Goal: Transaction & Acquisition: Purchase product/service

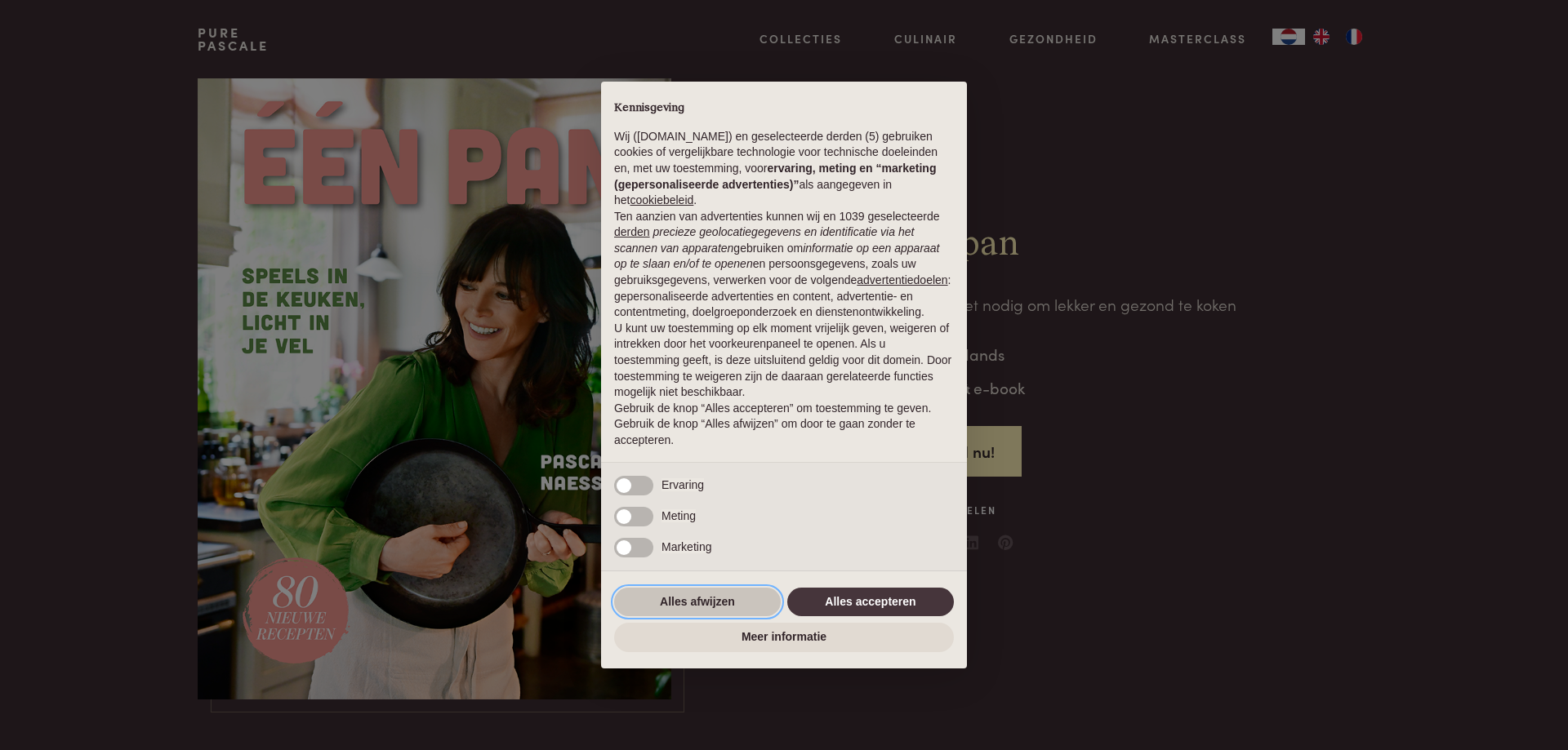
click at [705, 596] on button "Alles afwijzen" at bounding box center [697, 602] width 167 height 29
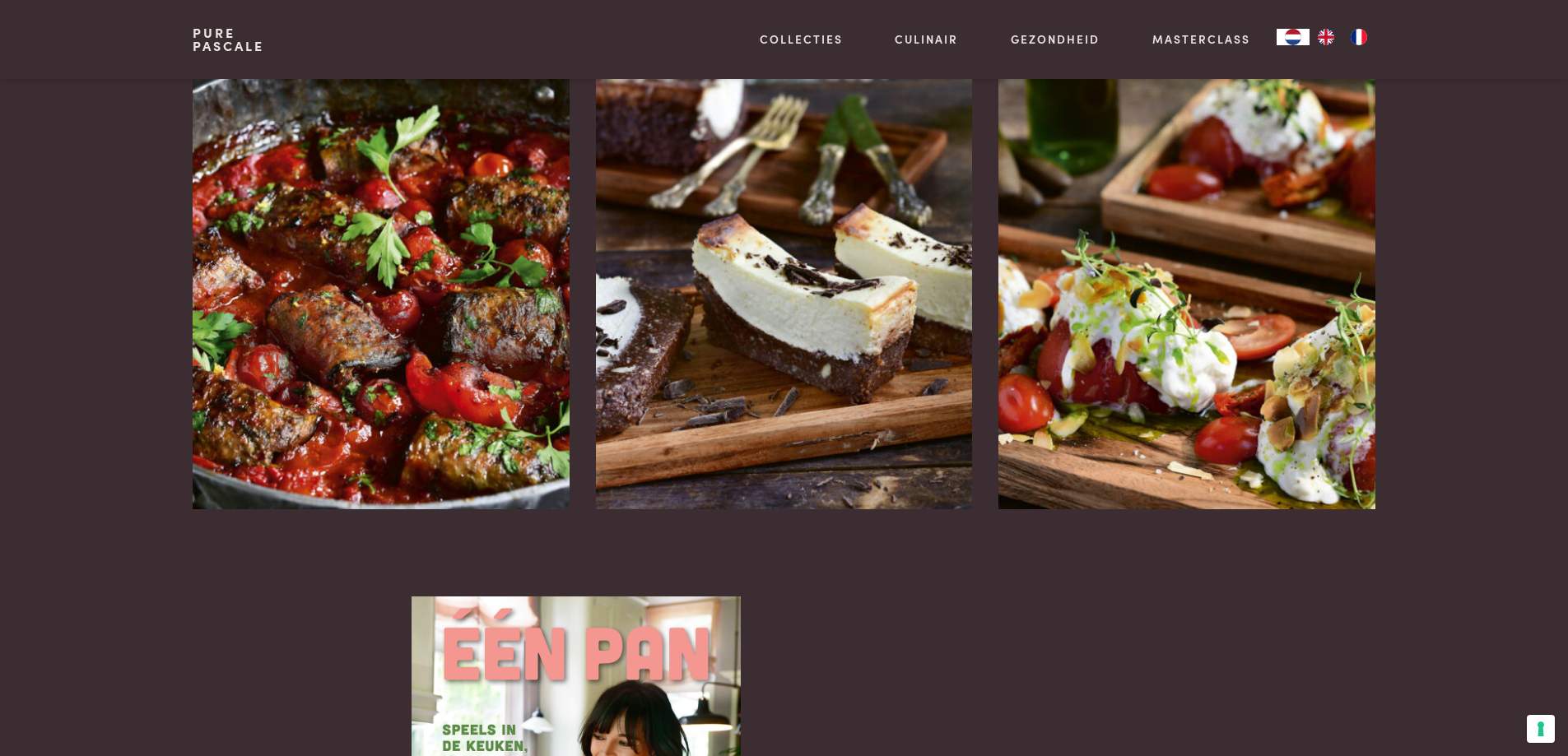
scroll to position [2181, 0]
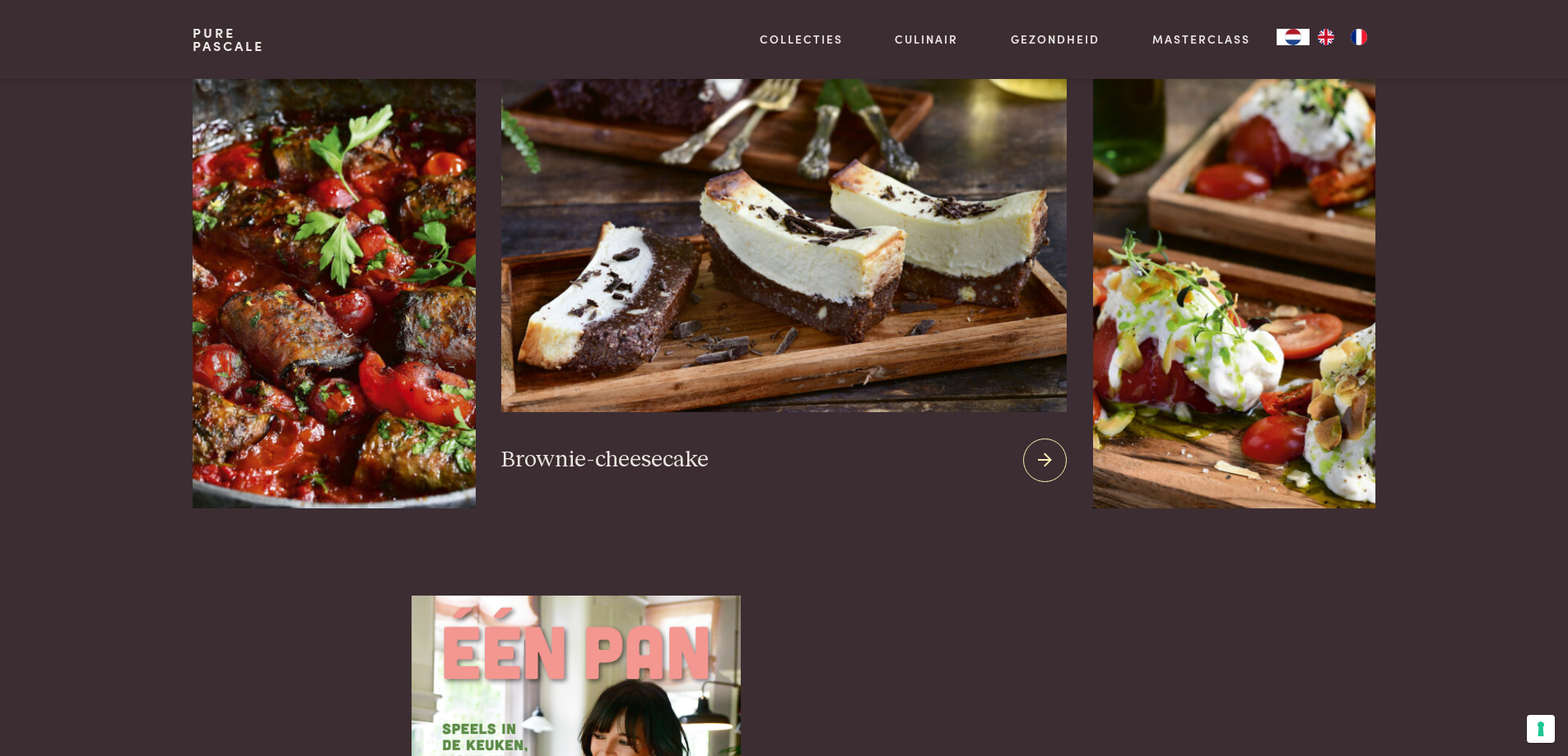
click at [651, 446] on h3 "Brownie-cheesecake" at bounding box center [605, 460] width 208 height 28
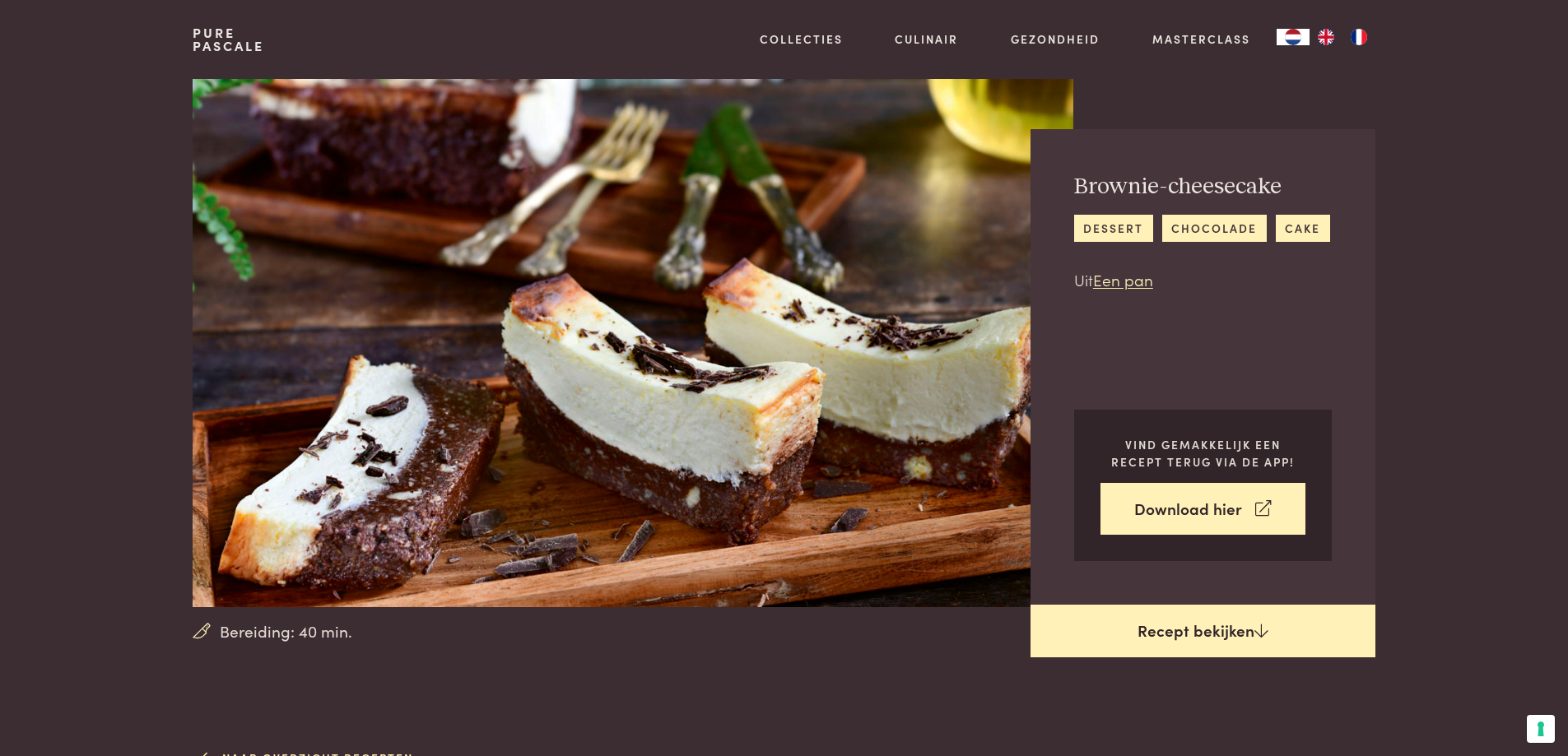
click at [1230, 632] on link "Recept bekijken" at bounding box center [1203, 630] width 345 height 53
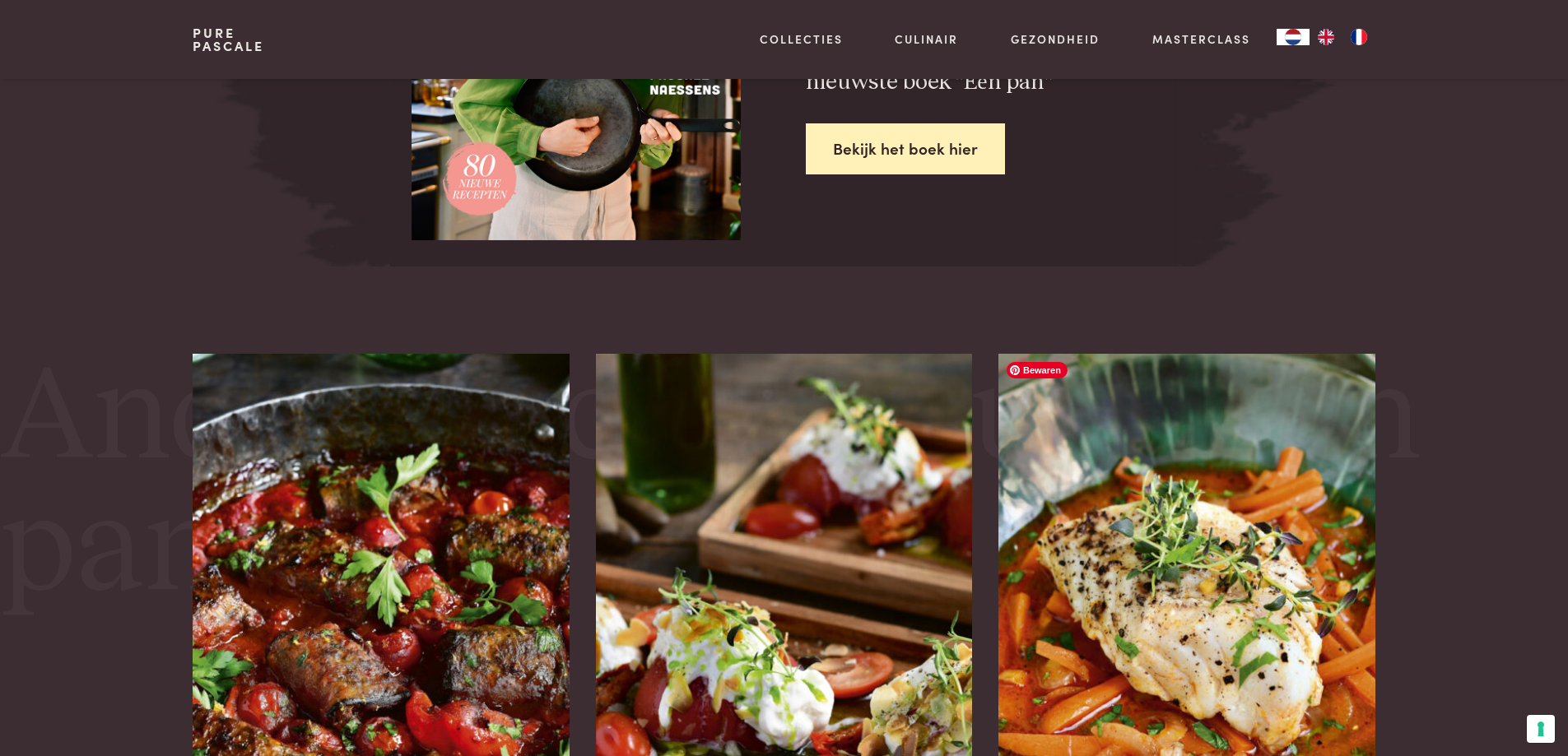
scroll to position [2616, 0]
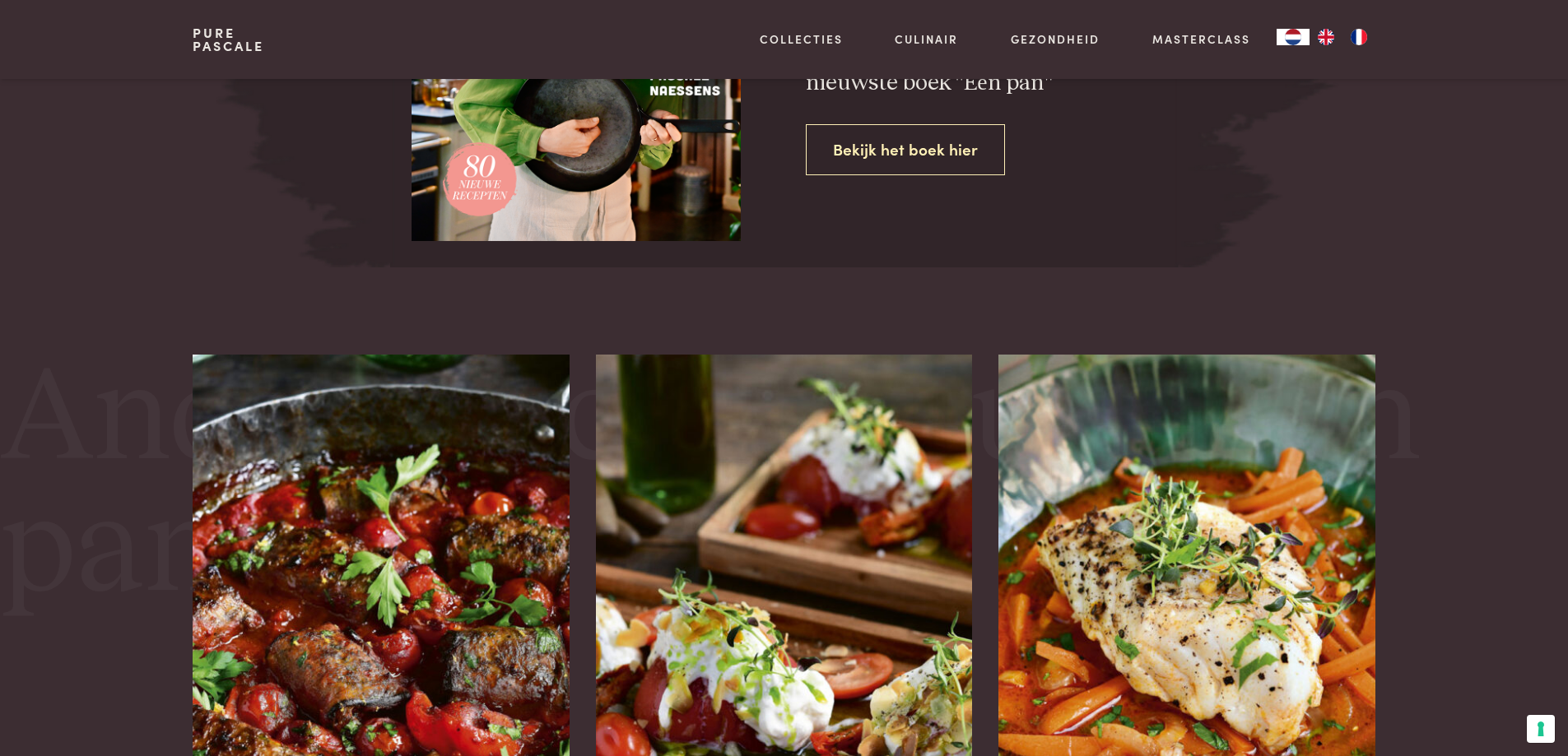
click at [894, 155] on link "Bekijk het boek hier" at bounding box center [906, 150] width 200 height 52
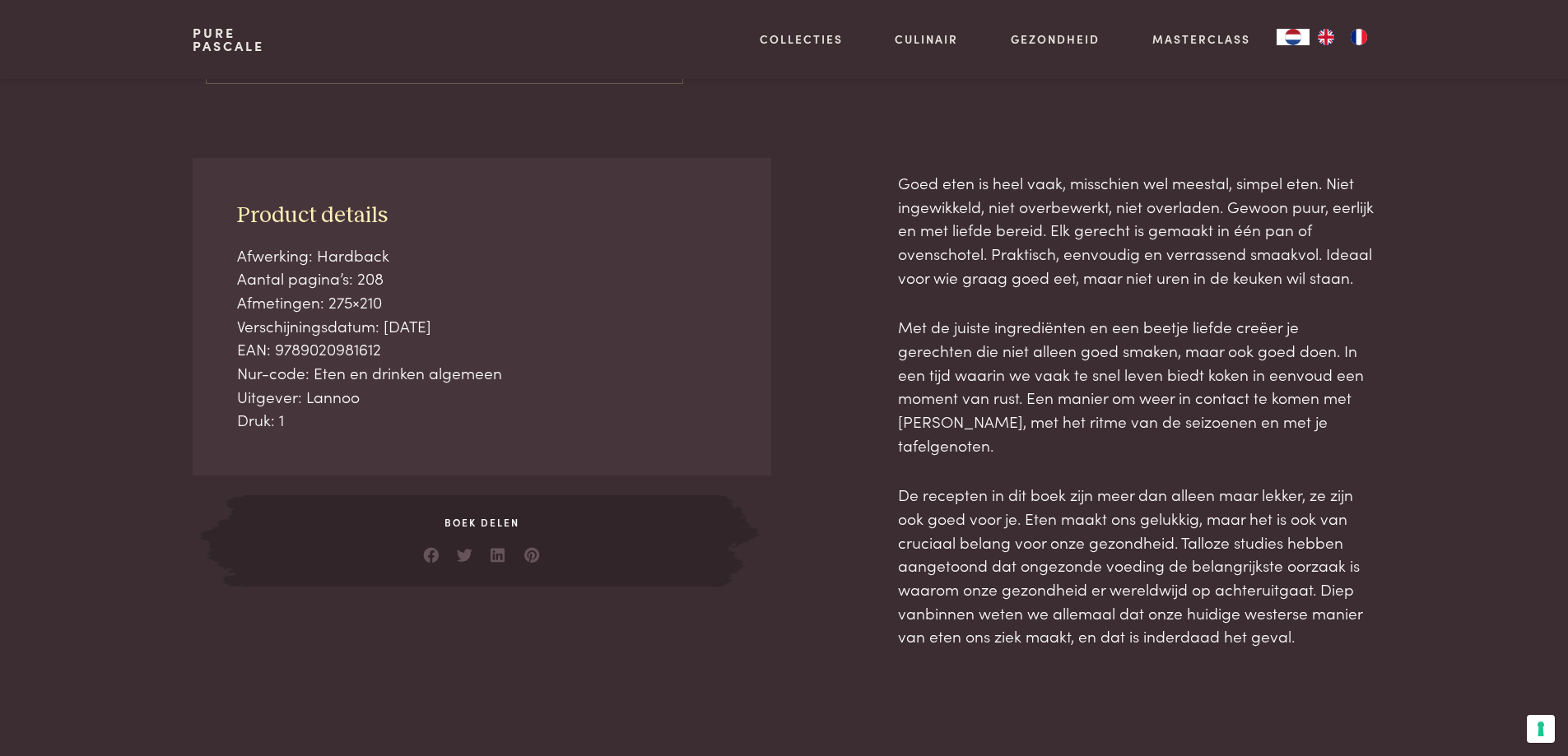
scroll to position [638, 0]
